Goal: Obtain resource: Download file/media

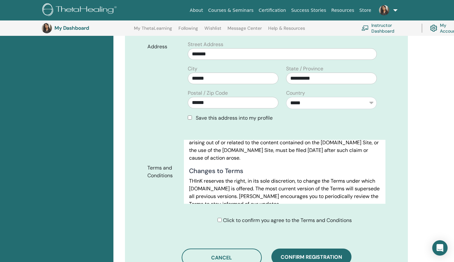
scroll to position [3450, 0]
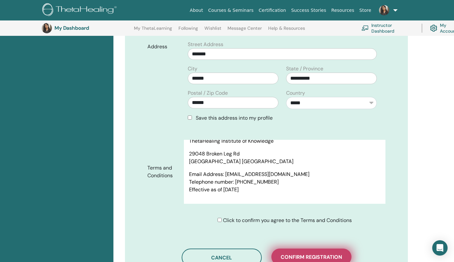
click at [326, 254] on span "Confirm registration" at bounding box center [310, 257] width 61 height 7
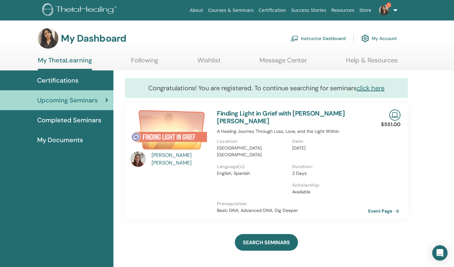
click at [389, 206] on link "Event Page" at bounding box center [385, 211] width 34 height 10
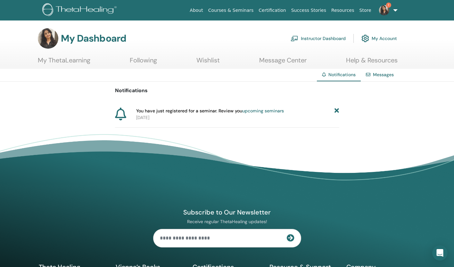
click at [269, 110] on link "upcoming seminars" at bounding box center [263, 111] width 42 height 6
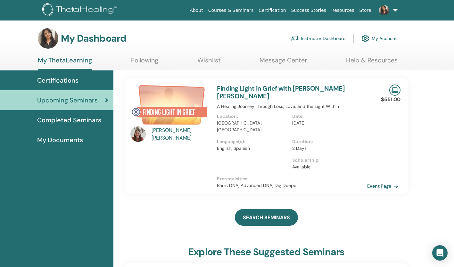
click at [88, 120] on span "Completed Seminars" at bounding box center [69, 120] width 64 height 10
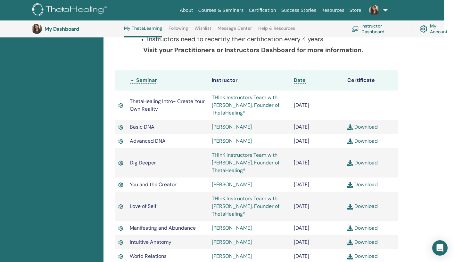
scroll to position [150, 10]
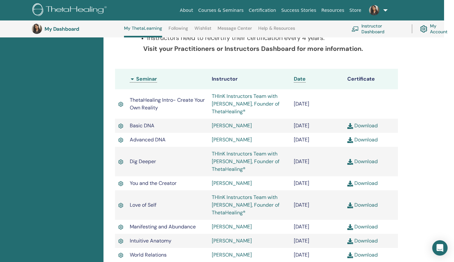
click at [365, 126] on link "Download" at bounding box center [362, 125] width 30 height 7
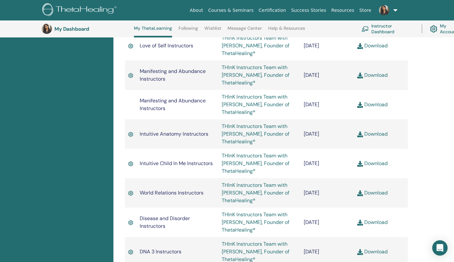
scroll to position [773, 0]
